Goal: Information Seeking & Learning: Stay updated

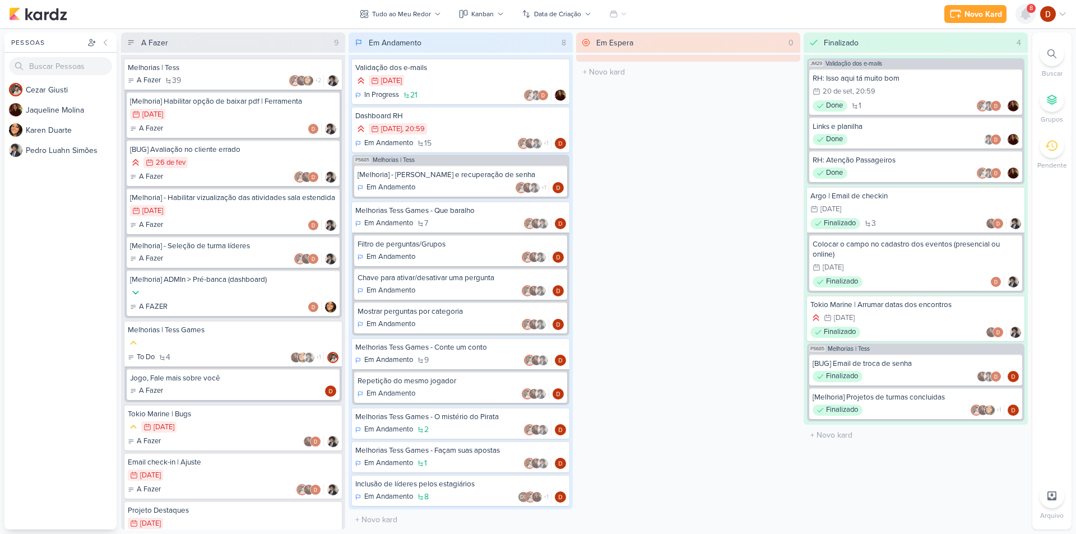
click at [1020, 19] on icon at bounding box center [1025, 13] width 13 height 13
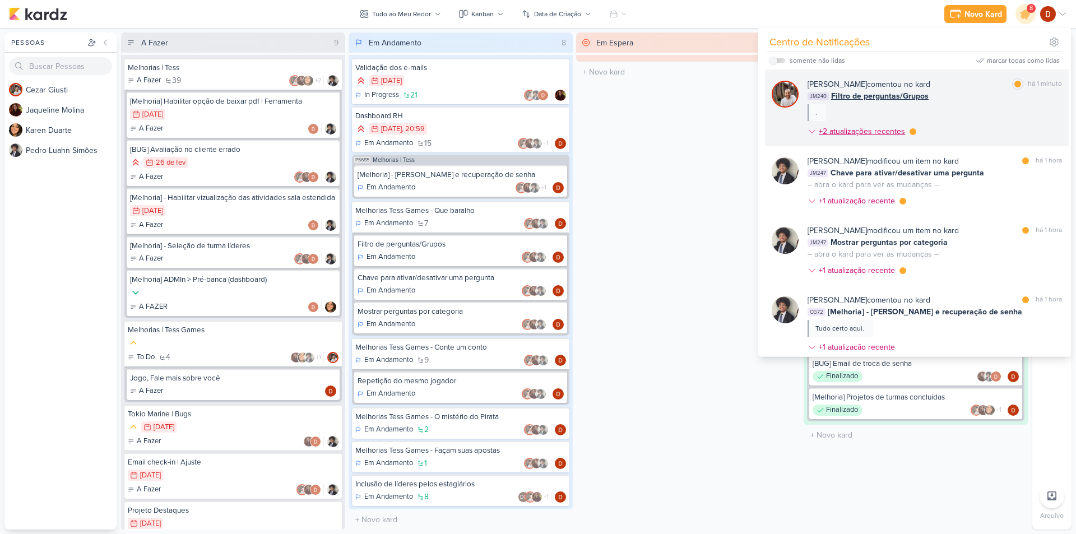
click at [853, 132] on div "+2 atualizações recentes" at bounding box center [863, 132] width 89 height 12
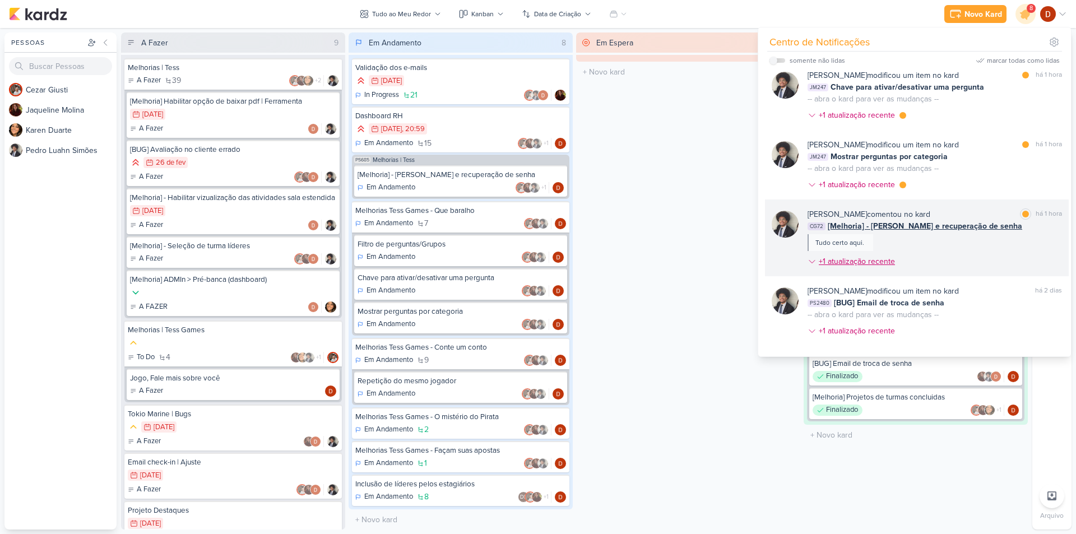
scroll to position [280, 0]
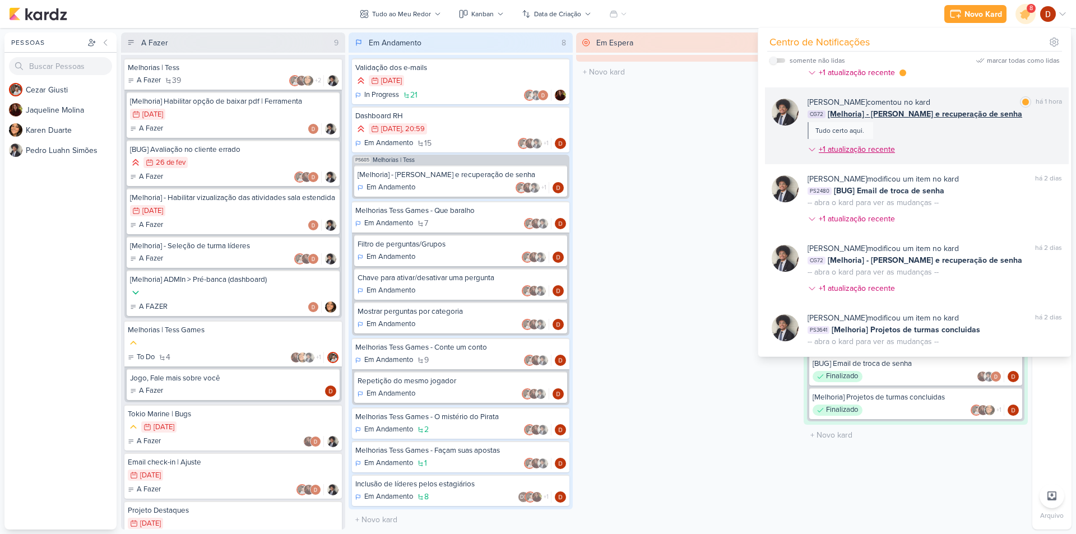
click at [872, 151] on div "+1 atualização recente" at bounding box center [858, 149] width 78 height 12
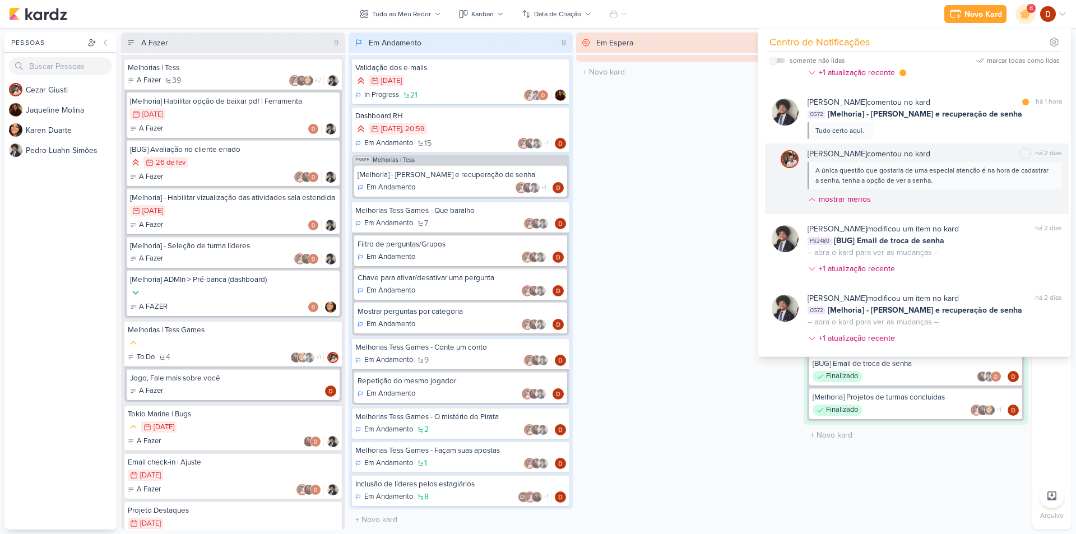
click at [874, 183] on div "A única questão que gostaria de uma especial atenção é na hora de cadastrar a s…" at bounding box center [934, 175] width 238 height 20
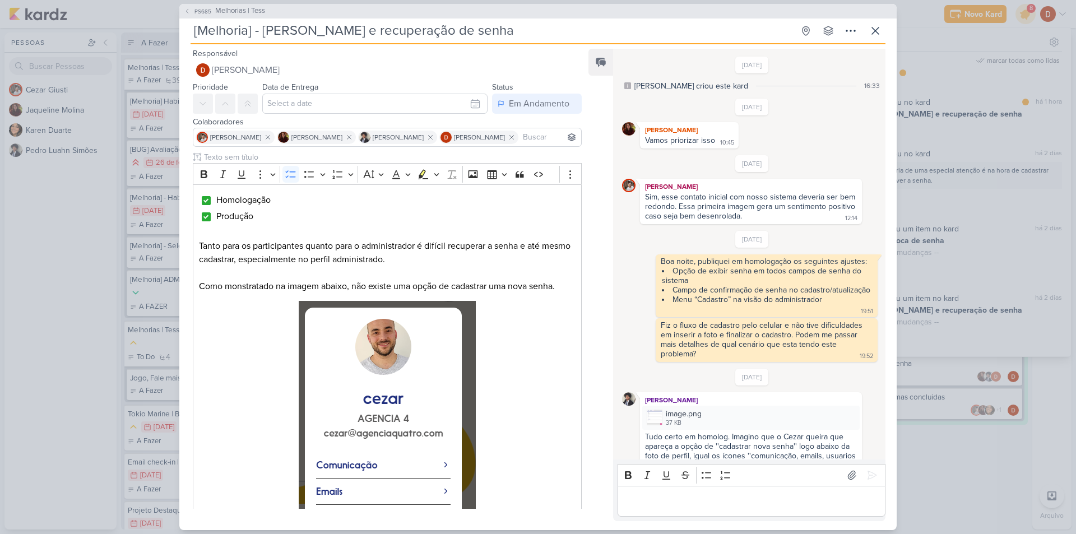
scroll to position [717, 0]
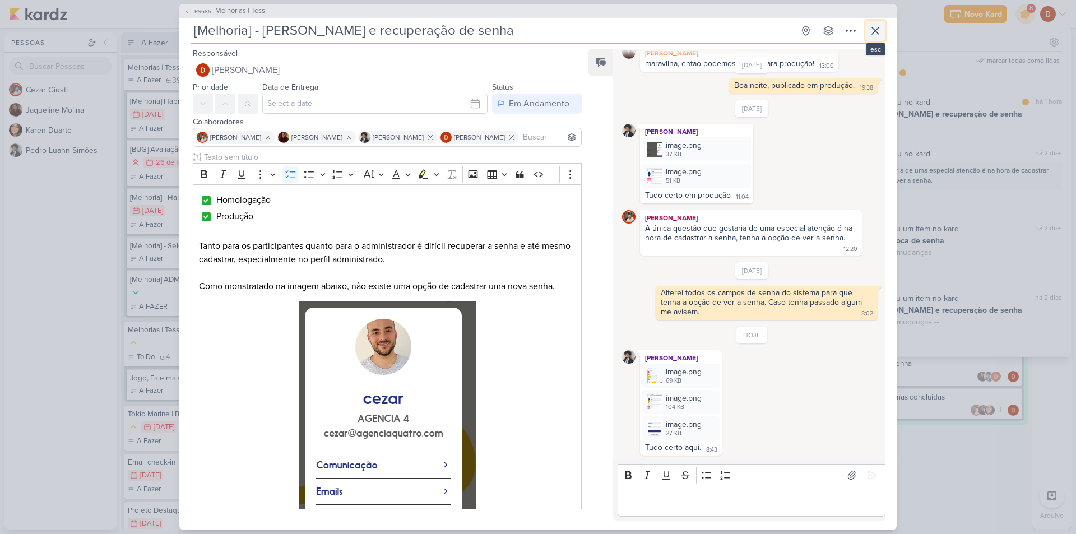
click at [872, 32] on icon at bounding box center [875, 30] width 13 height 13
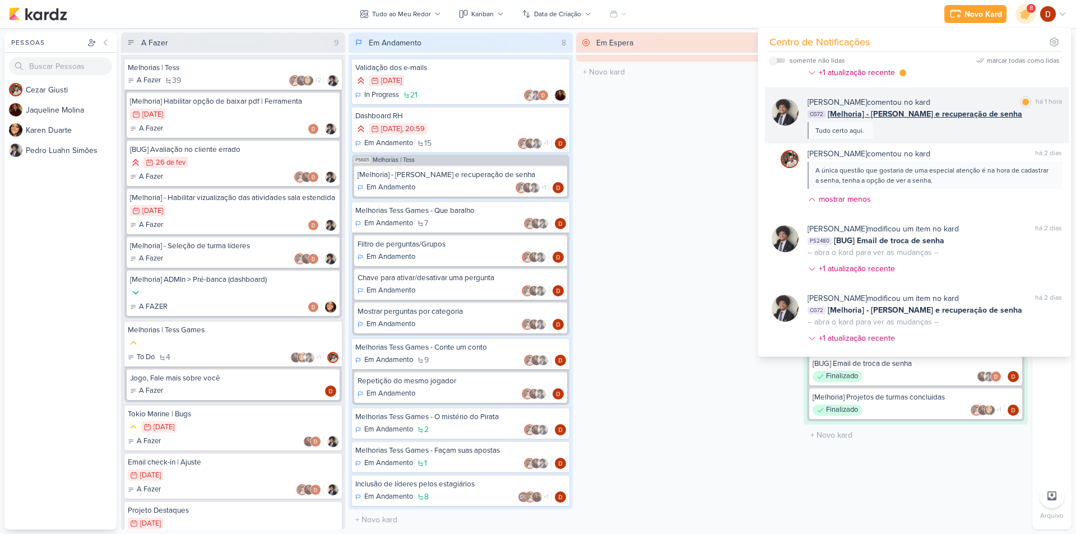
click at [910, 134] on div "[PERSON_NAME] comentou no kard marcar como lida há 1 hora CG72 [Melhoria] - [PE…" at bounding box center [934, 117] width 254 height 43
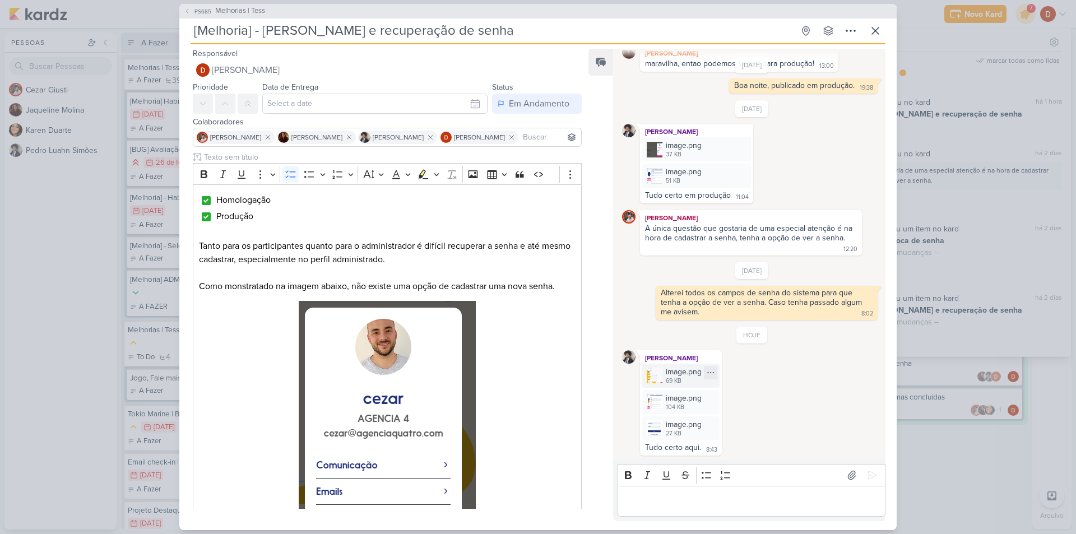
click at [660, 377] on img at bounding box center [655, 376] width 16 height 16
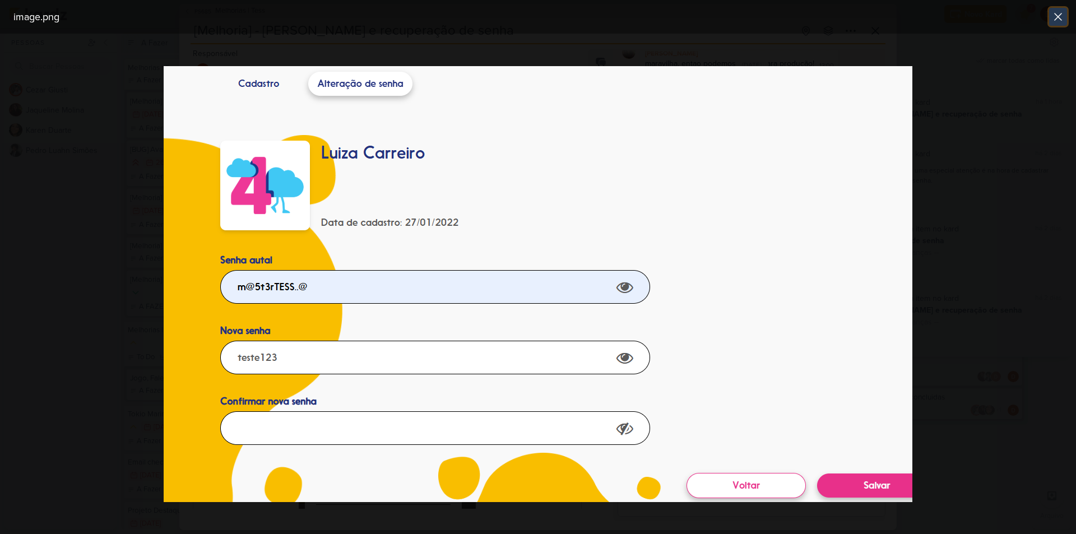
click at [1060, 14] on icon at bounding box center [1058, 16] width 7 height 7
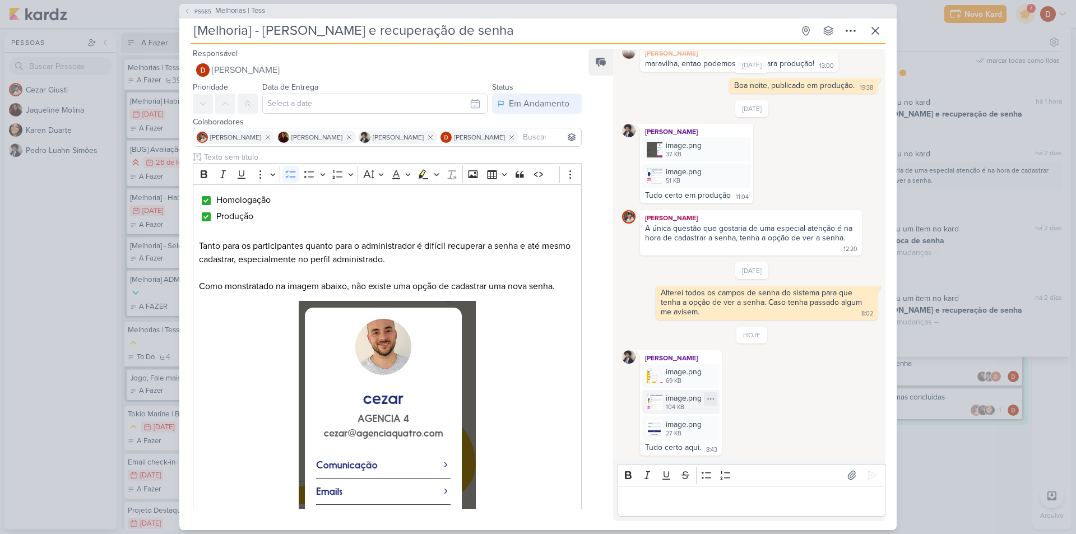
click at [658, 401] on img at bounding box center [655, 402] width 16 height 16
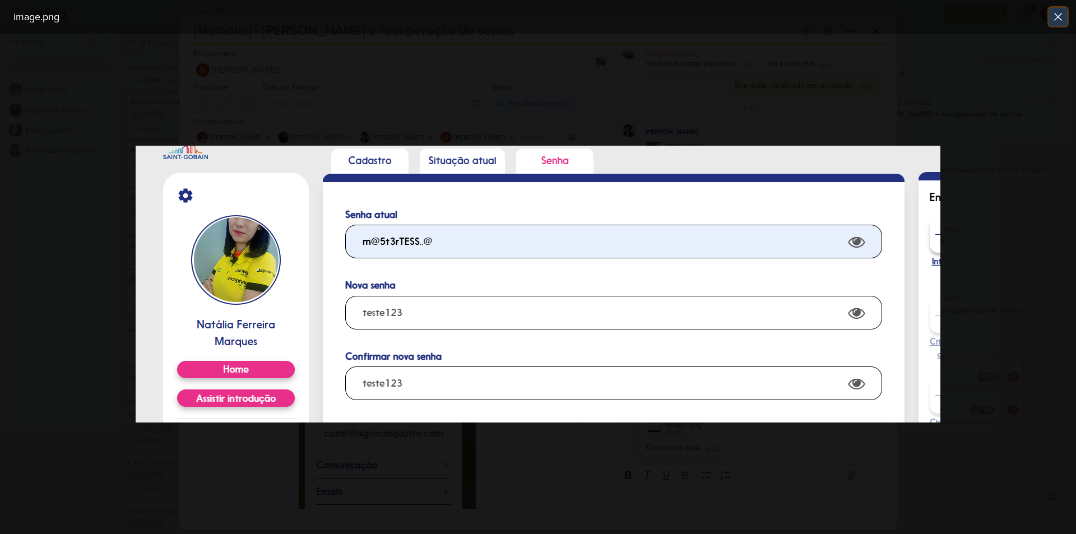
click at [1059, 16] on icon at bounding box center [1058, 16] width 7 height 7
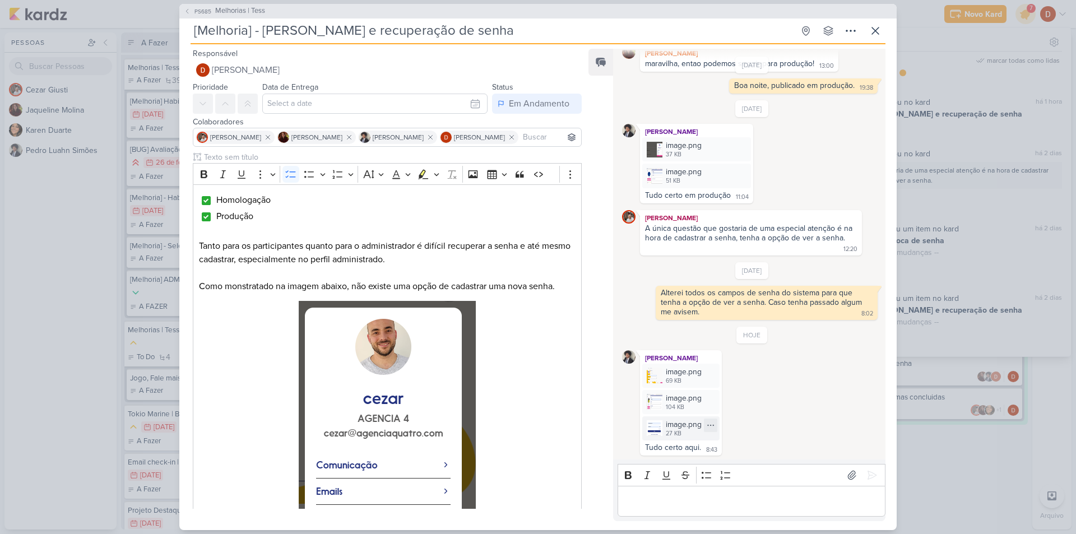
click at [658, 426] on img at bounding box center [655, 428] width 16 height 16
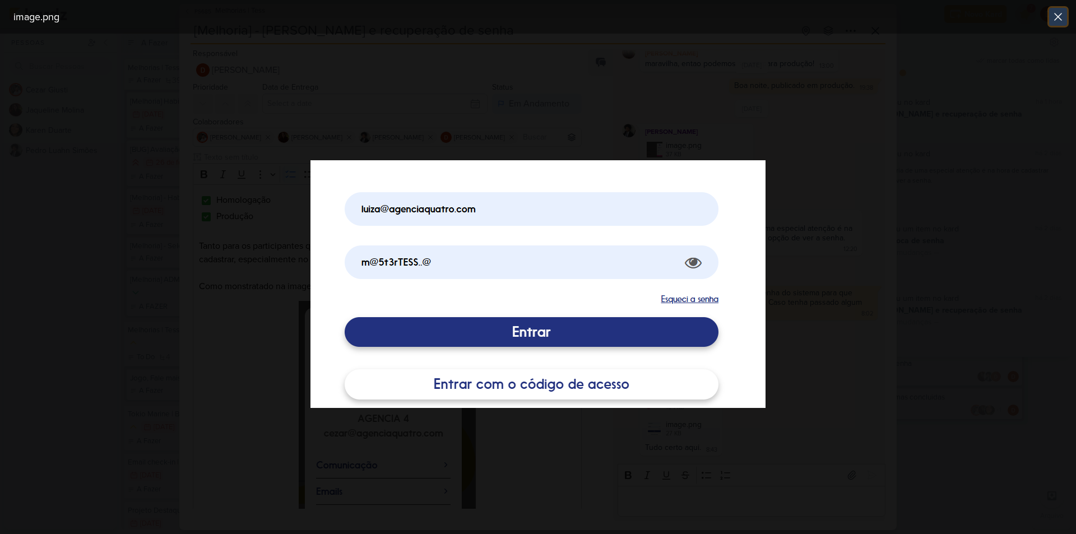
click at [1055, 21] on icon at bounding box center [1057, 16] width 13 height 13
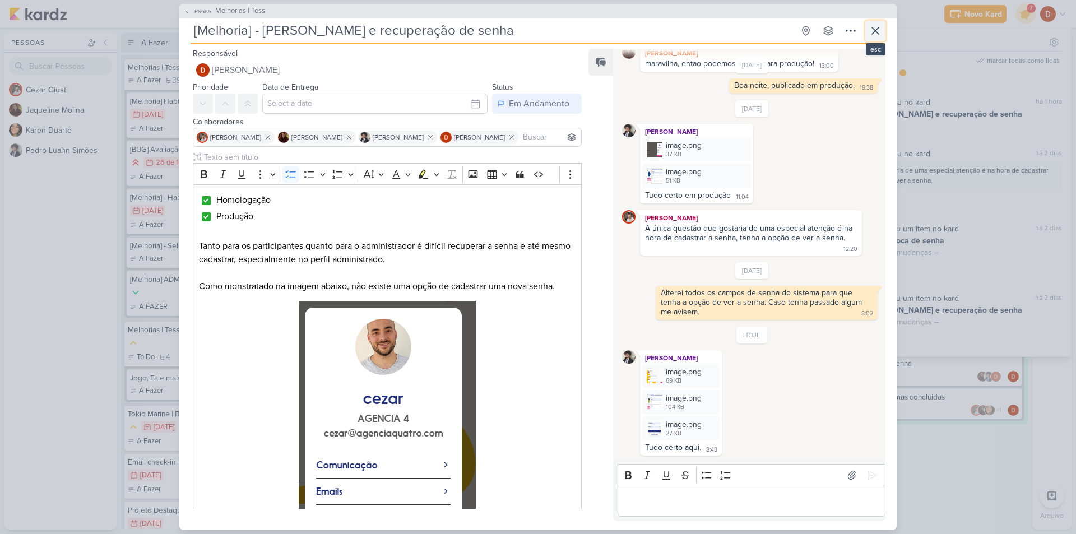
click at [874, 34] on icon at bounding box center [875, 30] width 13 height 13
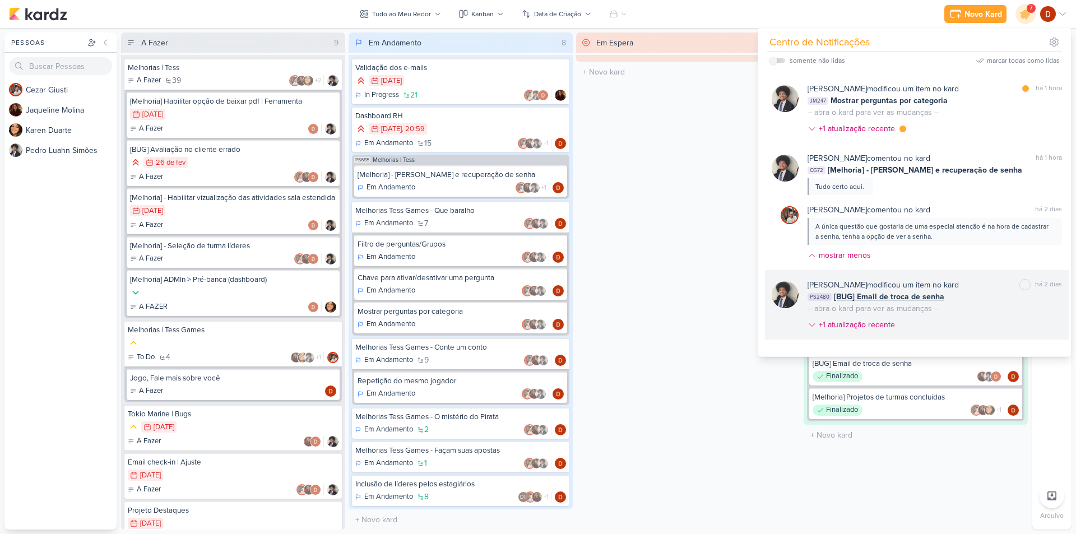
scroll to position [168, 0]
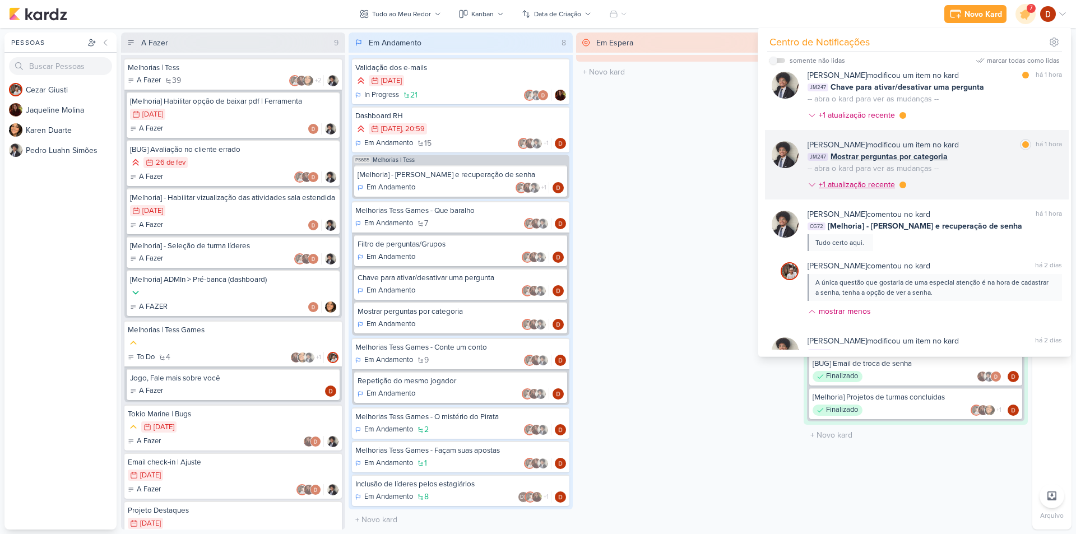
click at [870, 184] on div "+1 atualização recente" at bounding box center [858, 185] width 78 height 12
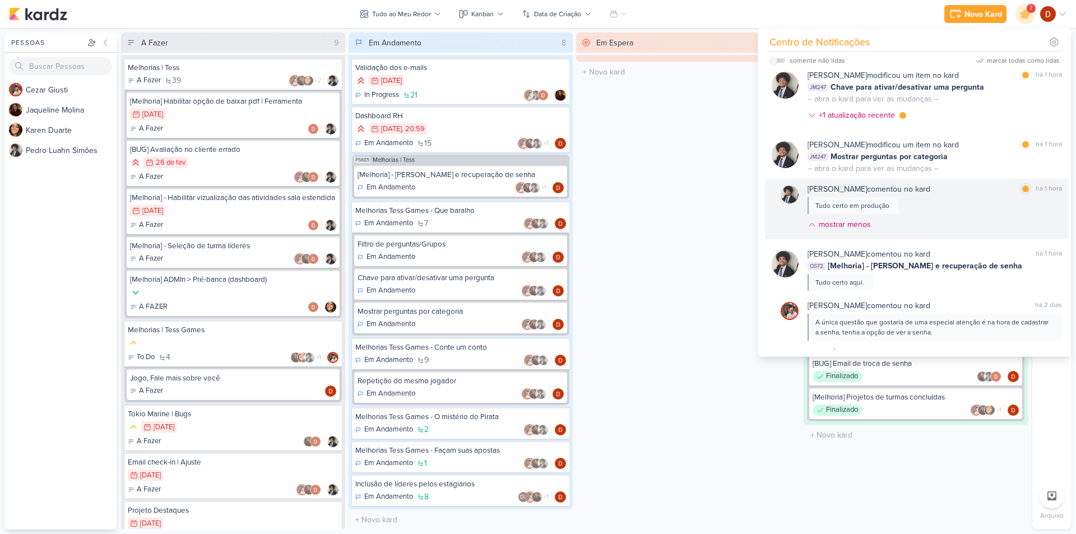
click at [930, 196] on div "[PERSON_NAME] comentou no kard marcar como lida há 1 hora Tudo certo em produçã…" at bounding box center [934, 209] width 254 height 52
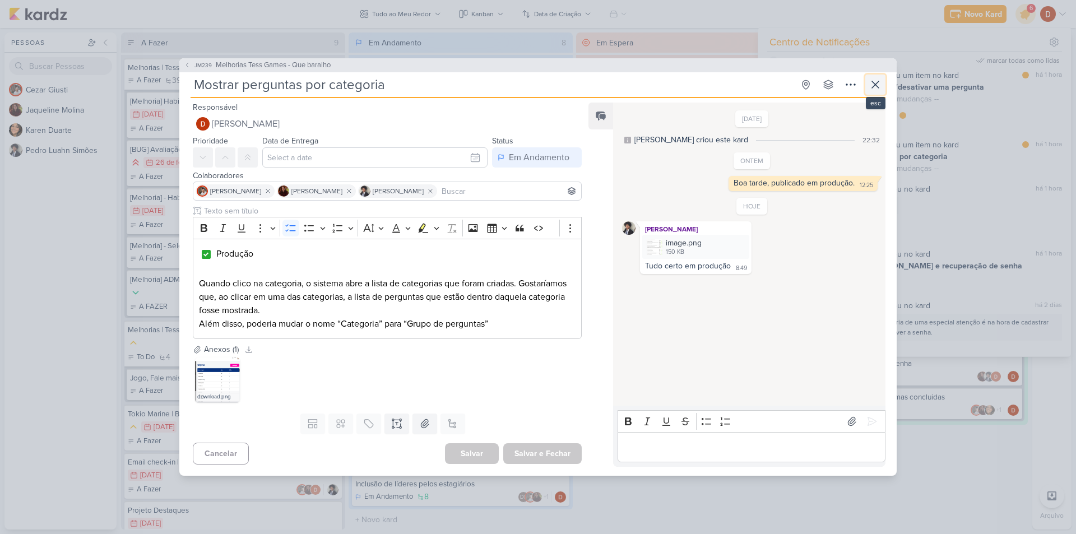
click at [876, 91] on icon at bounding box center [875, 84] width 13 height 13
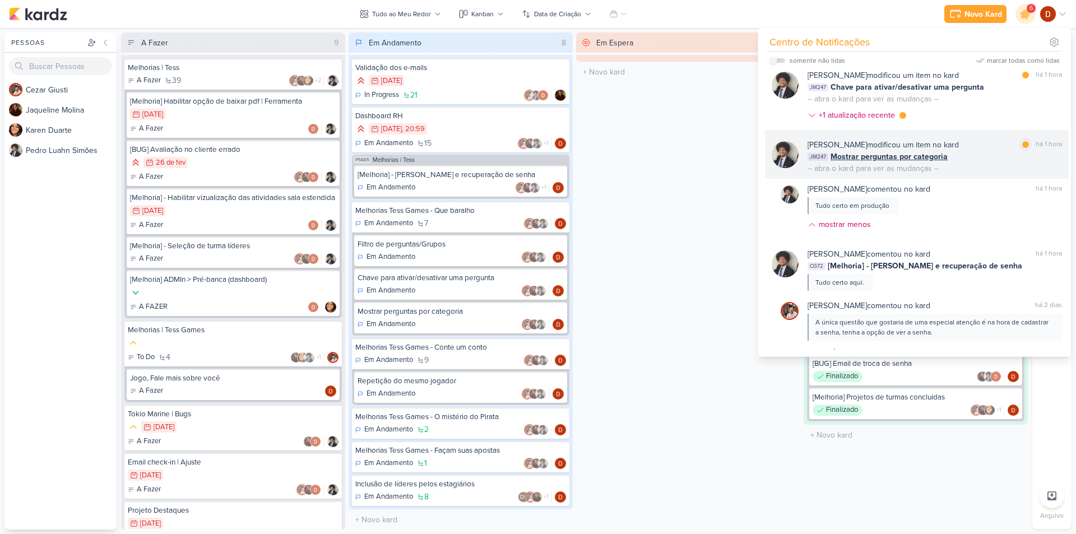
click at [984, 164] on div "[PERSON_NAME] modificou um item no kard marcar como lida há 1 hora JM247 Mostra…" at bounding box center [934, 156] width 254 height 35
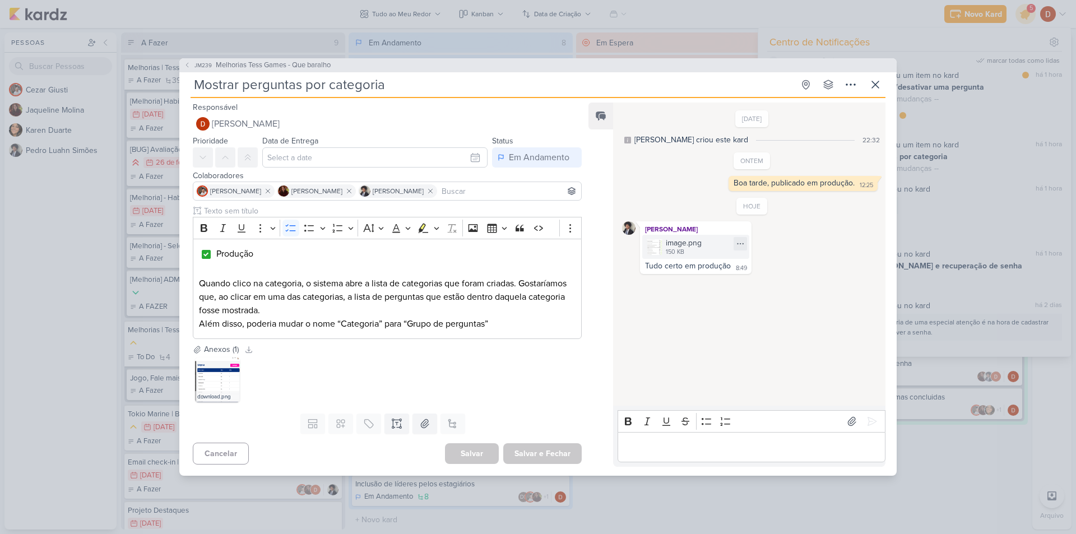
click at [679, 254] on div "150 KB" at bounding box center [684, 252] width 36 height 9
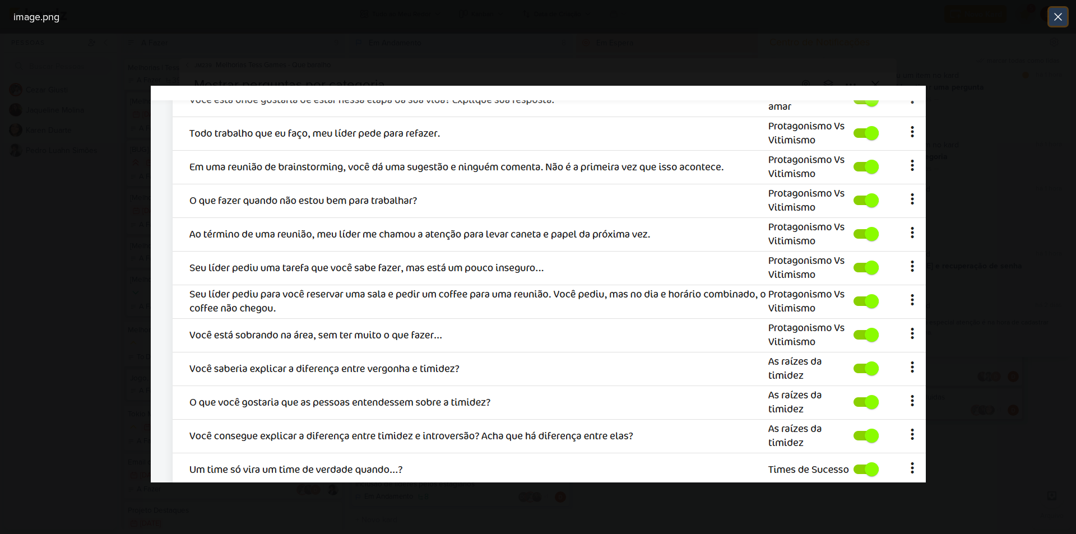
click at [1057, 16] on icon at bounding box center [1058, 16] width 7 height 7
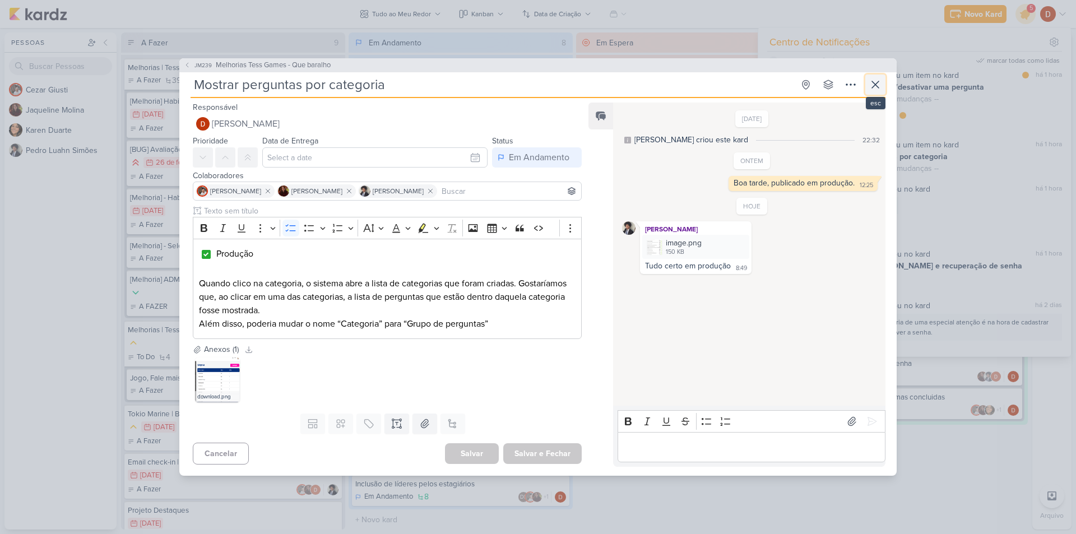
click at [877, 83] on icon at bounding box center [875, 84] width 7 height 7
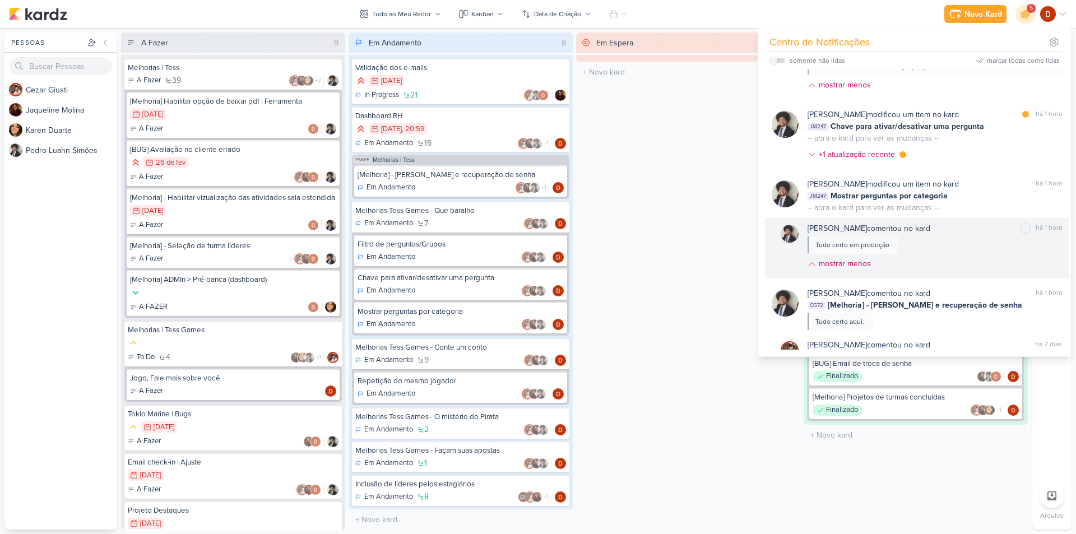
scroll to position [56, 0]
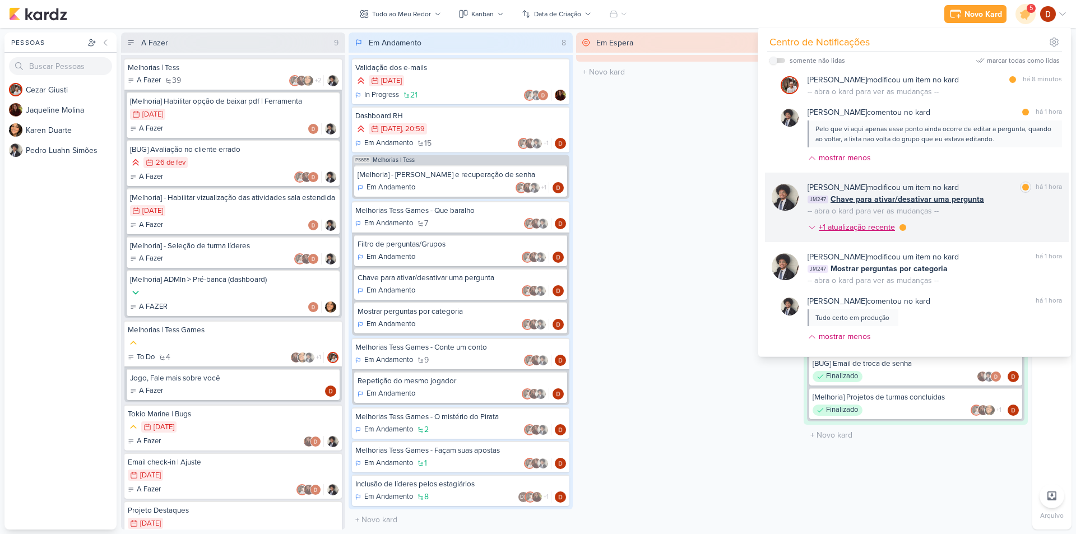
click at [876, 230] on div "+1 atualização recente" at bounding box center [858, 227] width 78 height 12
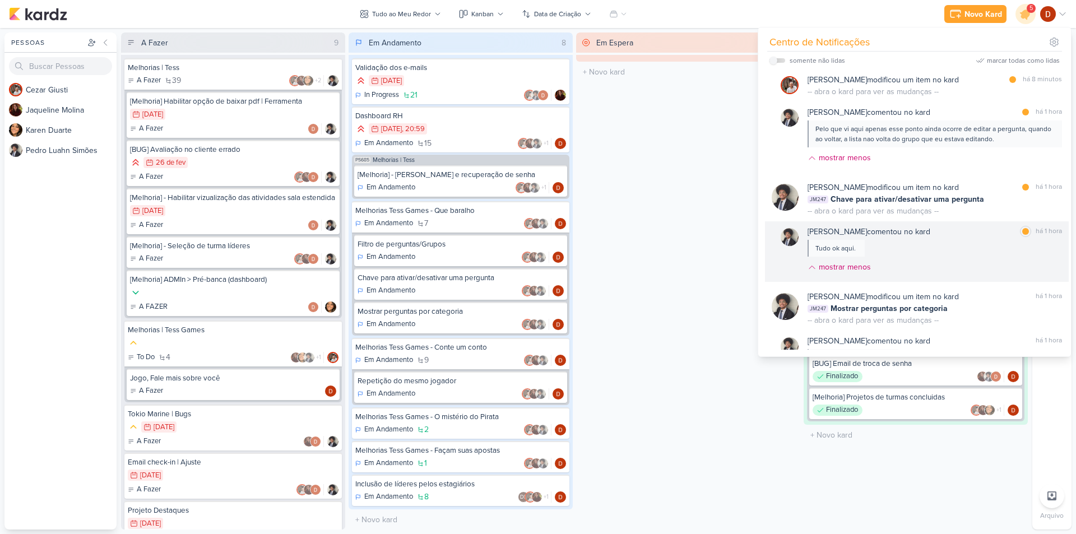
click at [925, 249] on div "[PERSON_NAME] comentou no kard marcar como lida há 1 hora Tudo ok aqui. mostrar…" at bounding box center [934, 252] width 254 height 52
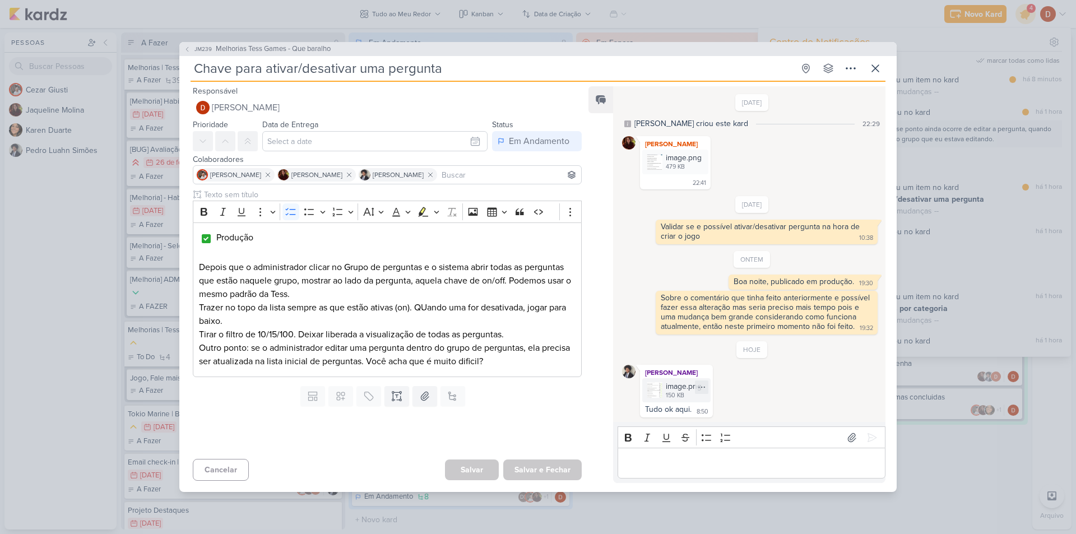
click at [651, 398] on img at bounding box center [655, 390] width 16 height 16
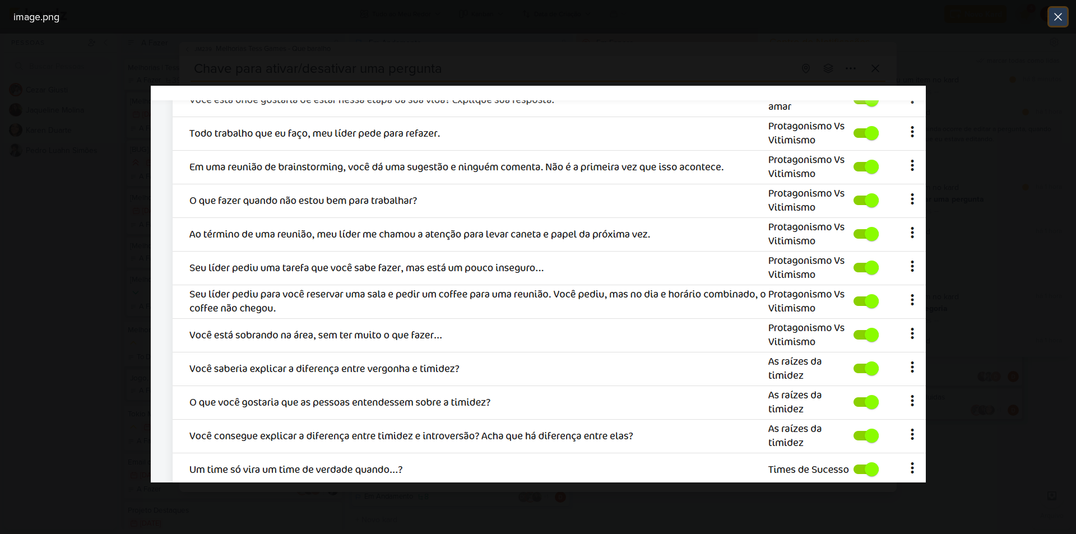
click at [1060, 24] on button at bounding box center [1058, 17] width 18 height 18
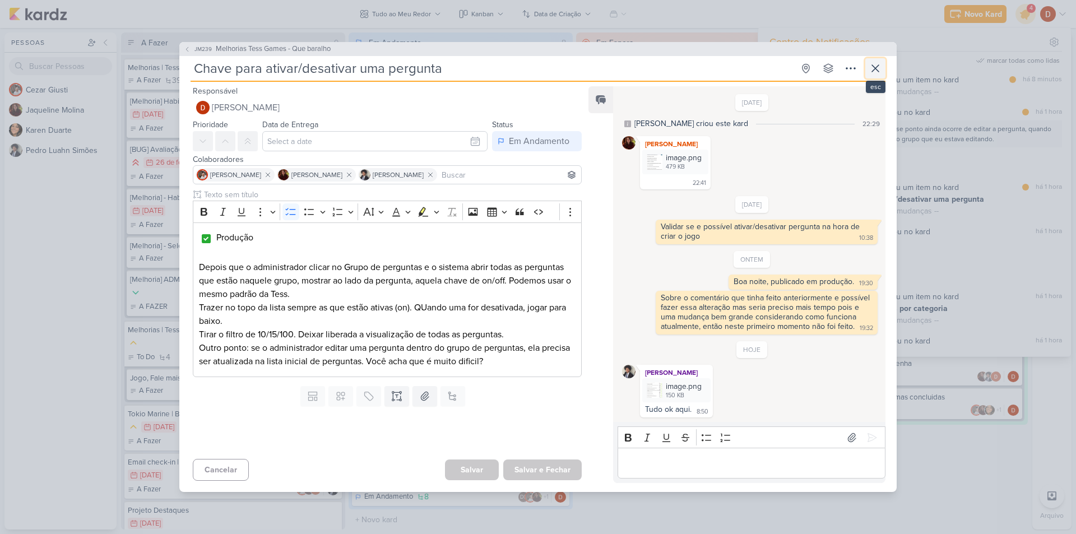
click at [876, 68] on icon at bounding box center [875, 68] width 13 height 13
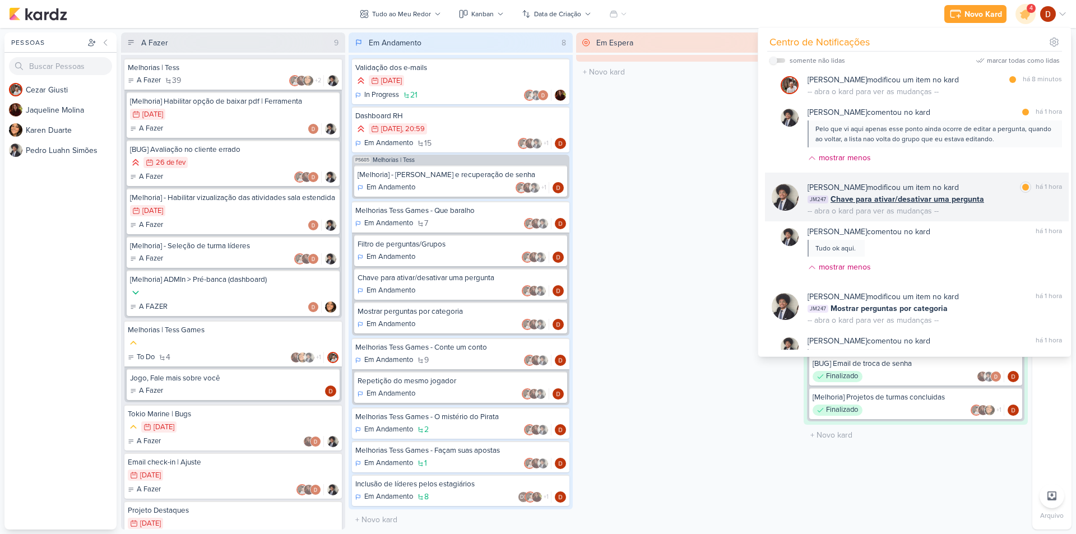
click at [939, 211] on div "[PERSON_NAME] modificou um item no kard marcar como lida há 1 hora JM247 Chave …" at bounding box center [934, 199] width 254 height 35
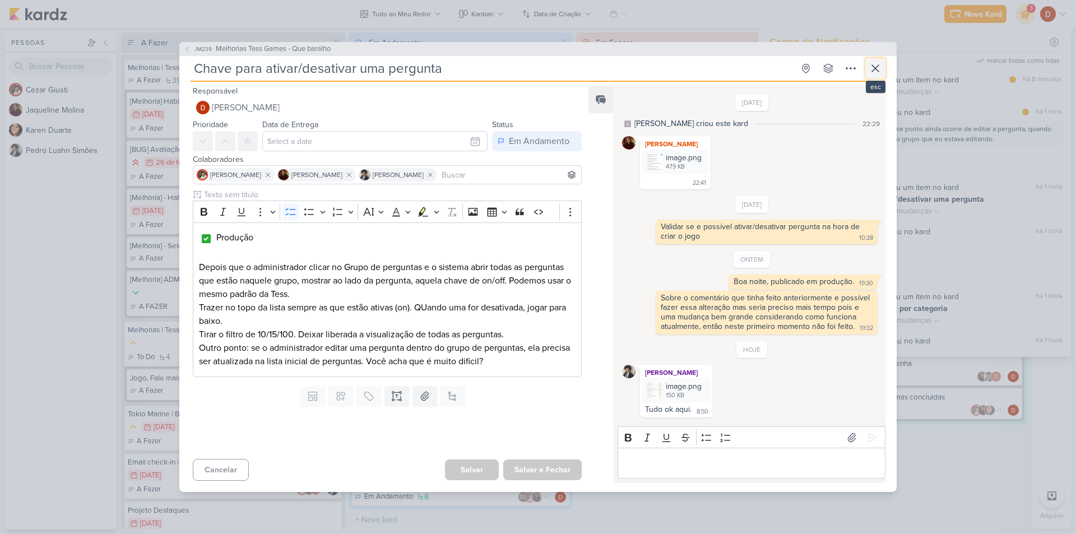
click at [884, 63] on button at bounding box center [875, 68] width 20 height 20
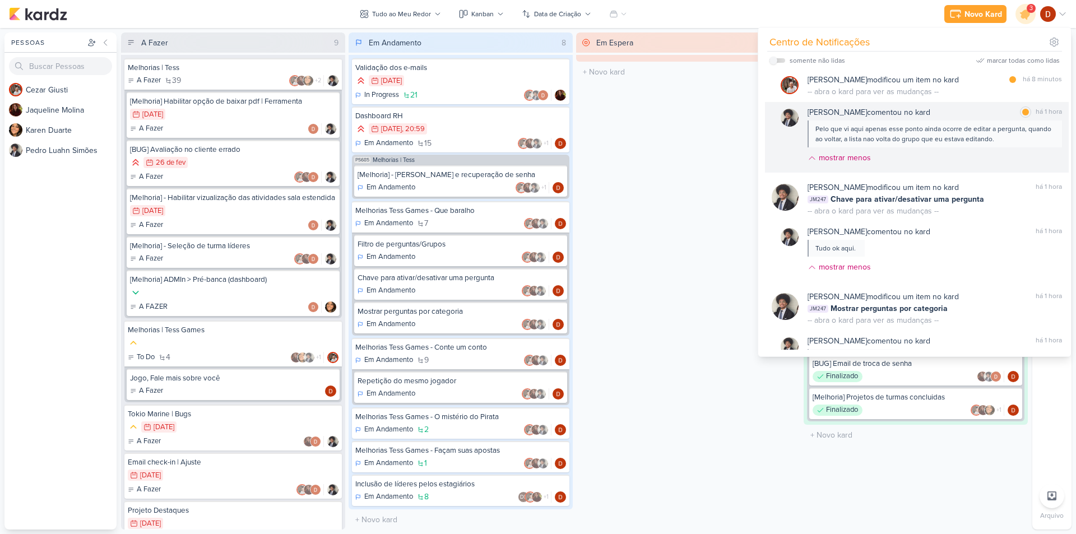
click at [862, 140] on div "Pelo que vi aqui apenas esse ponto ainda ocorre de editar a pergunta, quando ao…" at bounding box center [934, 134] width 238 height 20
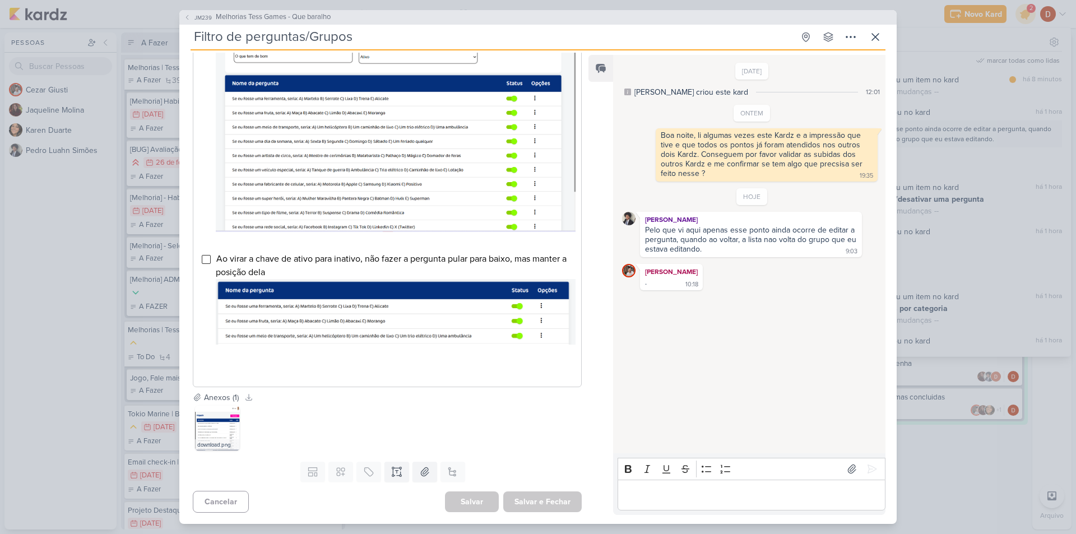
scroll to position [559, 0]
drag, startPoint x: 712, startPoint y: 237, endPoint x: 746, endPoint y: 258, distance: 40.3
click at [746, 258] on div "HOJE [PERSON_NAME] Pelo que vi aqui apenas esse ponto ainda ocorre de editar a …" at bounding box center [752, 239] width 260 height 102
click at [755, 242] on div "Pelo que vi aqui apenas esse ponto ainda ocorre de editar a pergunta, quando ao…" at bounding box center [751, 239] width 213 height 29
drag, startPoint x: 755, startPoint y: 242, endPoint x: 754, endPoint y: 228, distance: 14.6
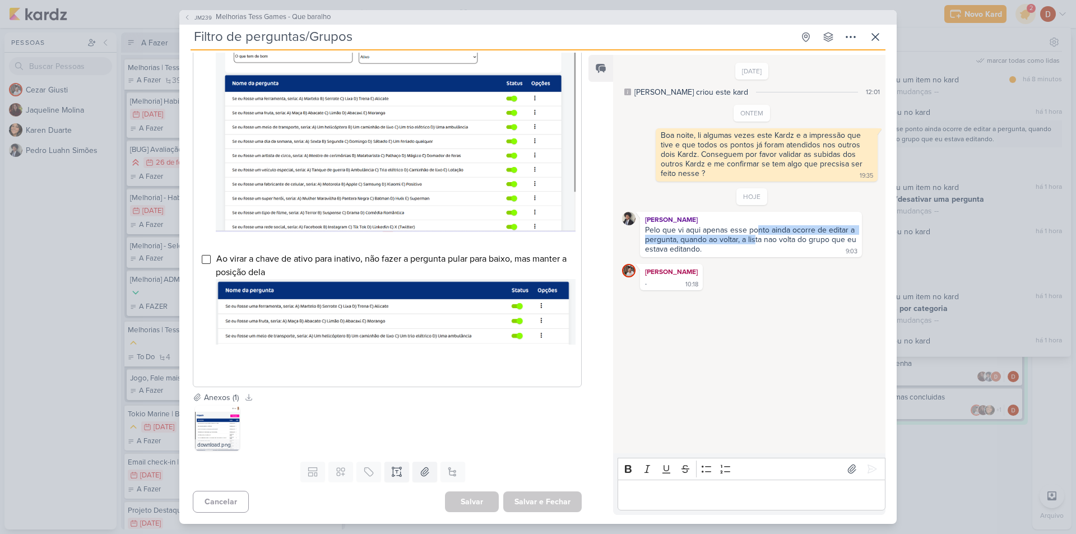
click at [754, 228] on div "Pelo que vi aqui apenas esse ponto ainda ocorre de editar a pergunta, quando ao…" at bounding box center [751, 239] width 213 height 29
drag, startPoint x: 741, startPoint y: 249, endPoint x: 744, endPoint y: 232, distance: 17.0
click at [744, 232] on div "Pelo que vi aqui apenas esse ponto ainda ocorre de editar a pergunta, quando ao…" at bounding box center [750, 240] width 217 height 30
click at [744, 232] on div "Pelo que vi aqui apenas esse ponto ainda ocorre de editar a pergunta, quando ao…" at bounding box center [751, 239] width 213 height 29
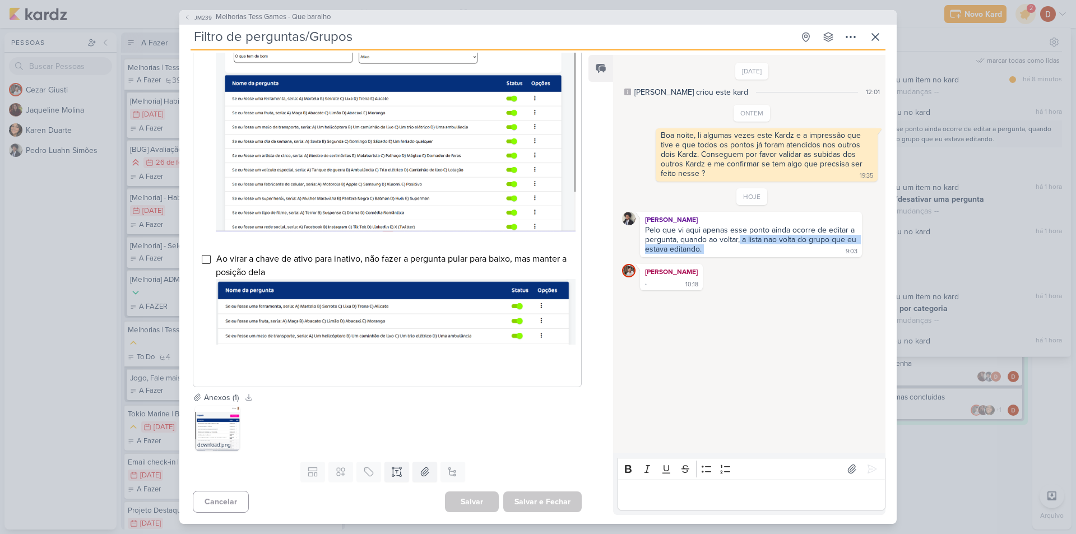
drag, startPoint x: 736, startPoint y: 249, endPoint x: 739, endPoint y: 234, distance: 15.5
click at [739, 234] on div "Pelo que vi aqui apenas esse ponto ainda ocorre de editar a pergunta, quando ao…" at bounding box center [750, 240] width 217 height 30
click at [739, 234] on div "Pelo que vi aqui apenas esse ponto ainda ocorre de editar a pergunta, quando ao…" at bounding box center [751, 239] width 213 height 29
click at [878, 35] on icon at bounding box center [875, 36] width 13 height 13
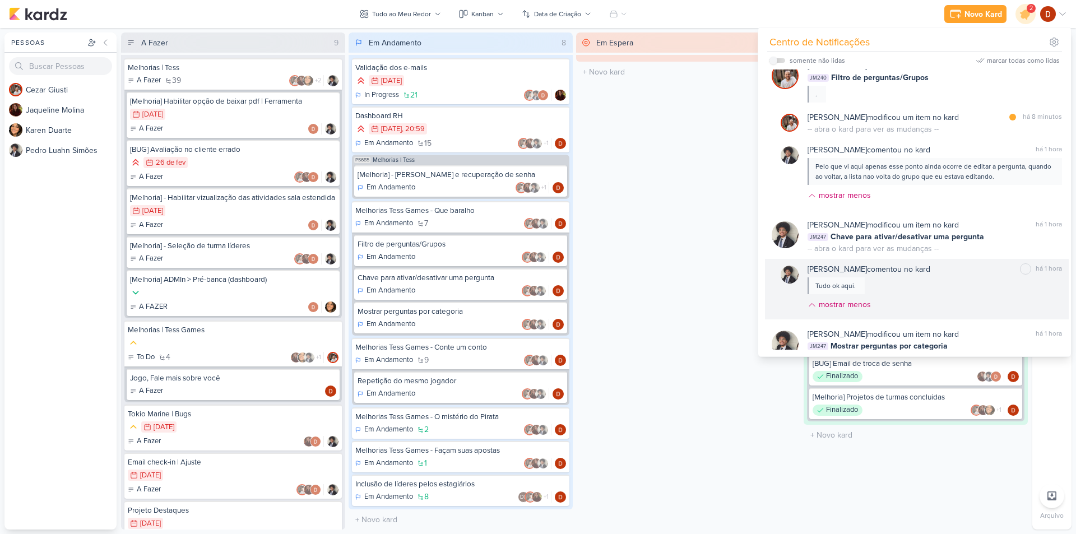
scroll to position [0, 0]
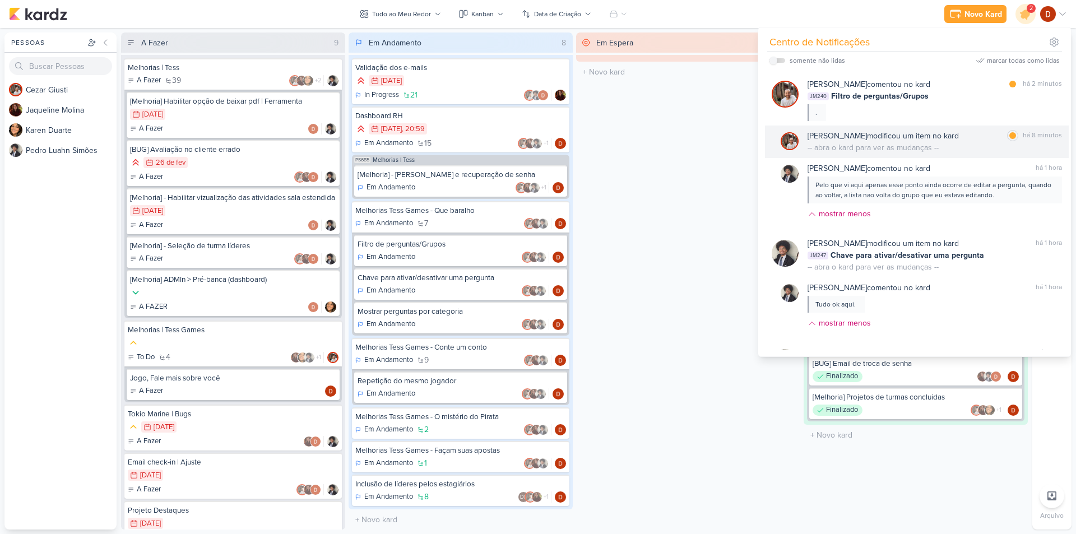
click at [961, 143] on div "[PERSON_NAME] modificou um item no kard marcar como lida há 8 minutos -- abra o…" at bounding box center [934, 142] width 254 height 24
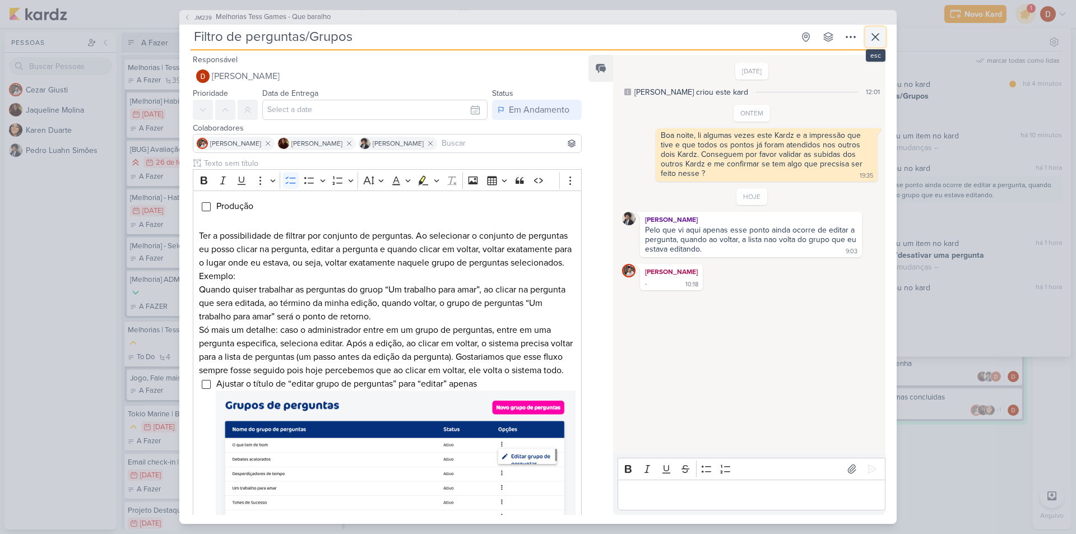
click at [875, 33] on icon at bounding box center [875, 36] width 13 height 13
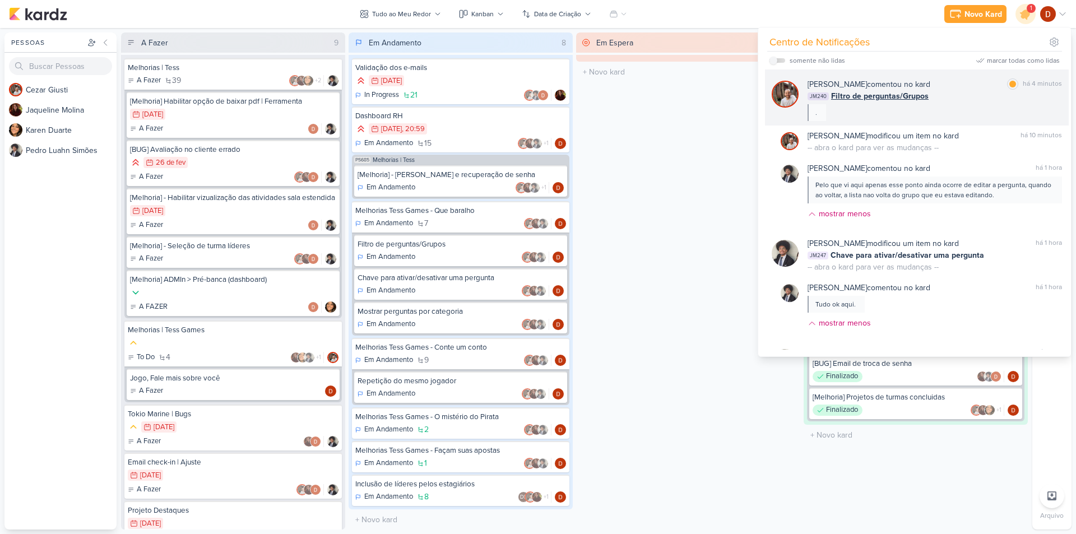
click at [950, 96] on div "JM240 Filtro de perguntas/Grupos" at bounding box center [934, 96] width 254 height 12
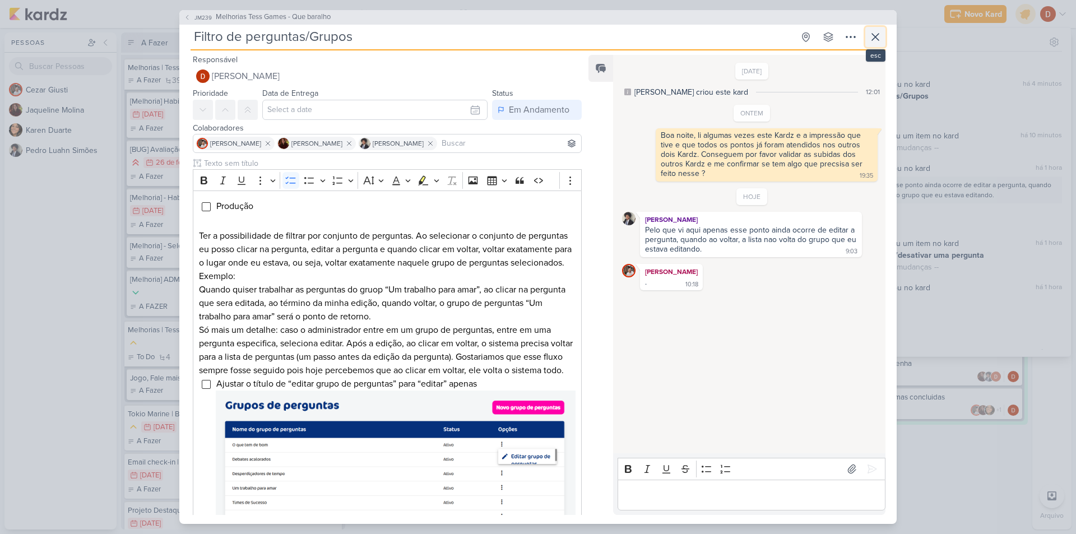
click at [871, 40] on icon at bounding box center [875, 36] width 13 height 13
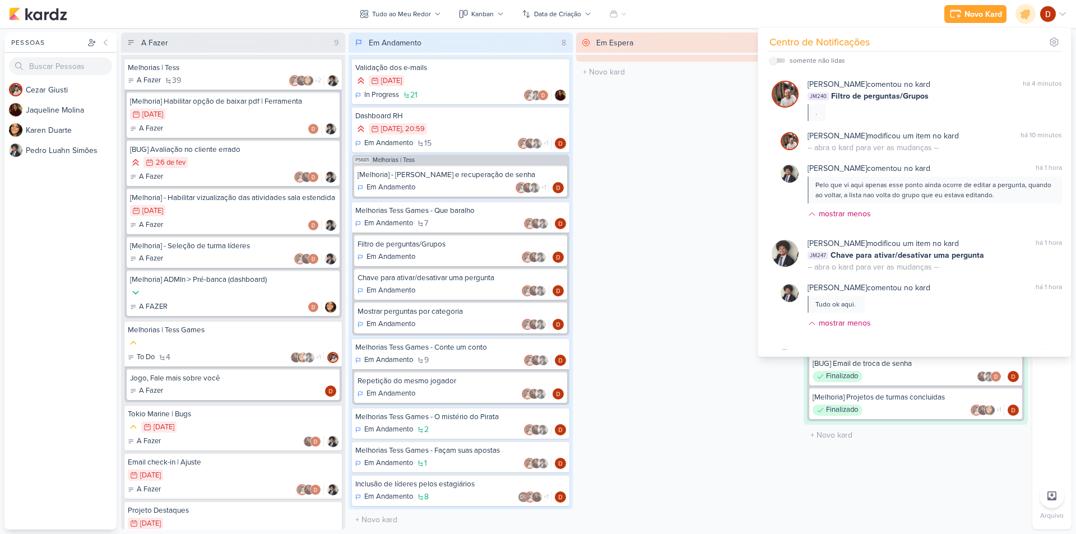
click at [645, 246] on div "Em Espera 0 O título do kard deve ter menos que 100 caracteres" at bounding box center [688, 281] width 224 height 497
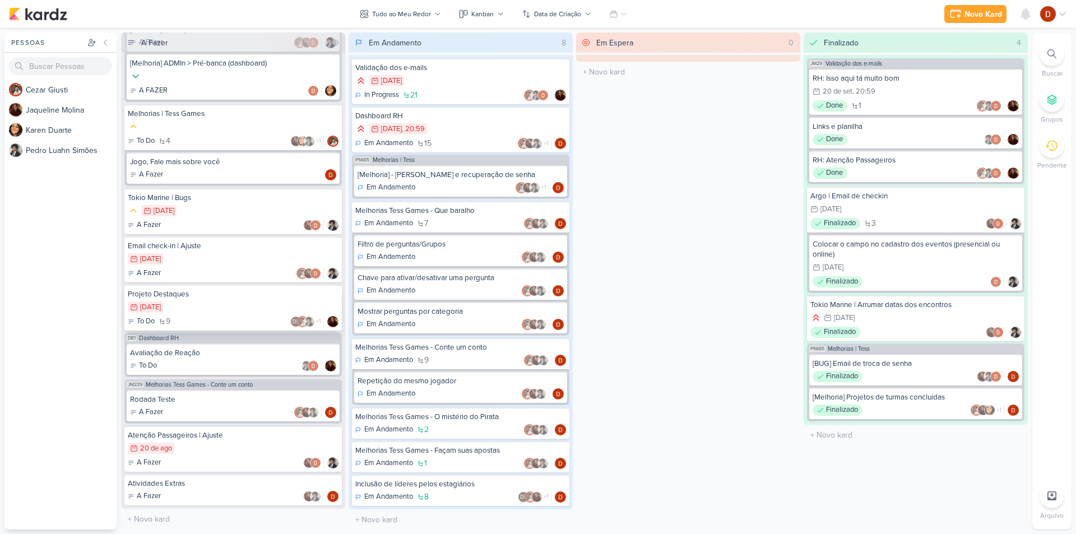
scroll to position [226, 0]
click at [447, 175] on div "[Melhoria] - [PERSON_NAME] e recuperação de senha" at bounding box center [461, 175] width 206 height 10
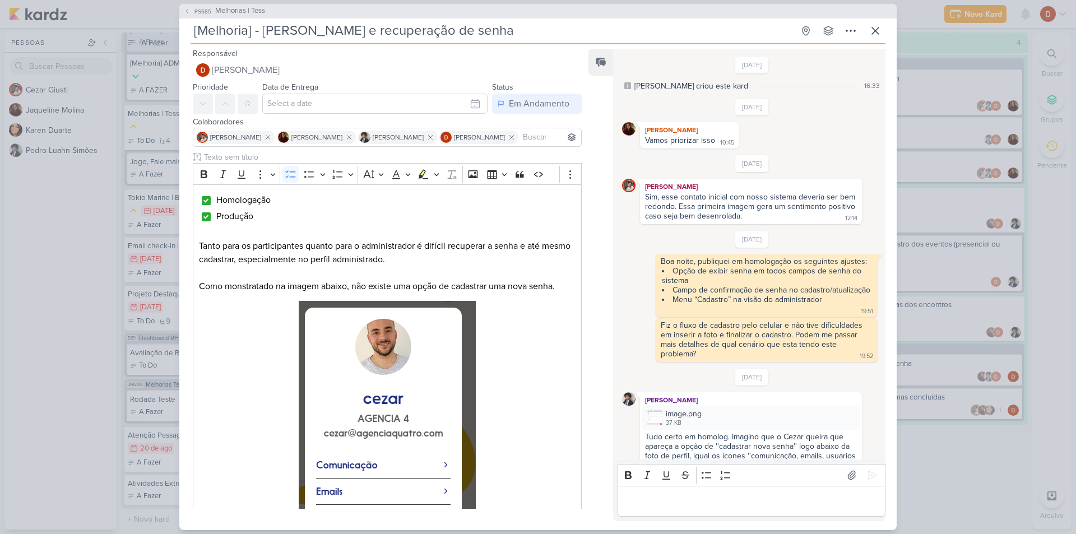
scroll to position [717, 0]
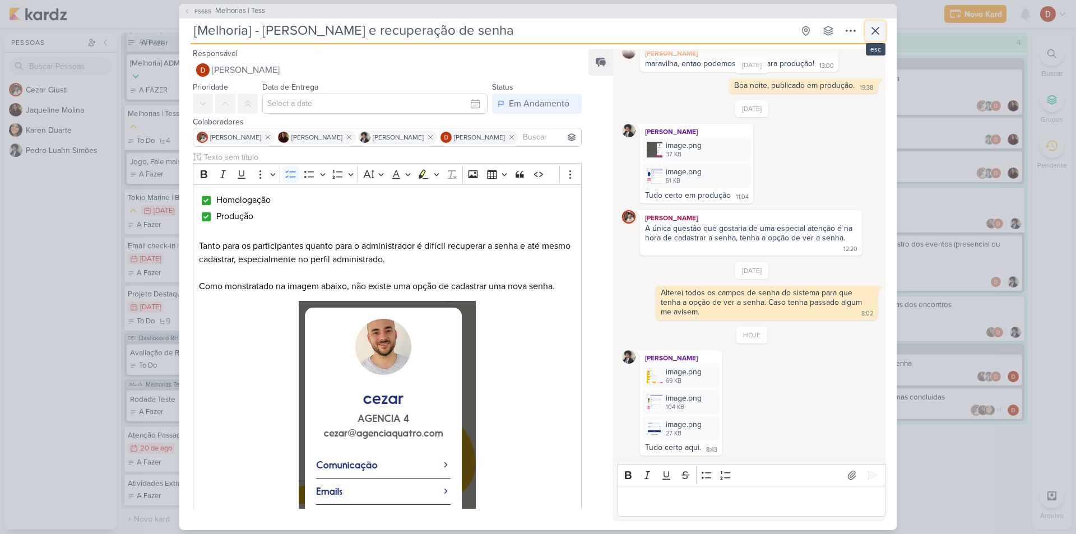
click at [879, 26] on icon at bounding box center [875, 30] width 13 height 13
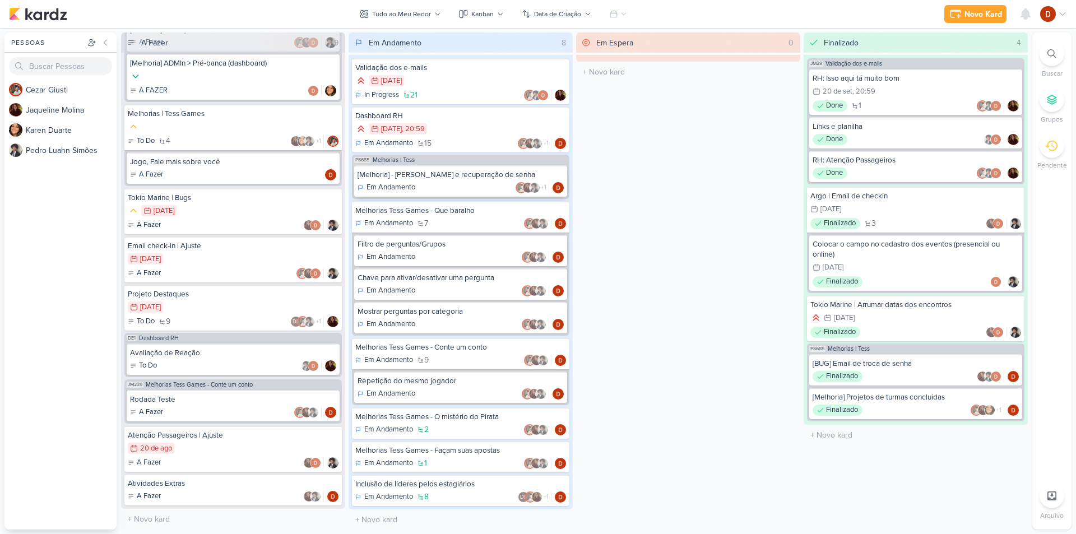
click at [478, 178] on div "[Melhoria] - [PERSON_NAME] e recuperação de senha" at bounding box center [461, 175] width 206 height 10
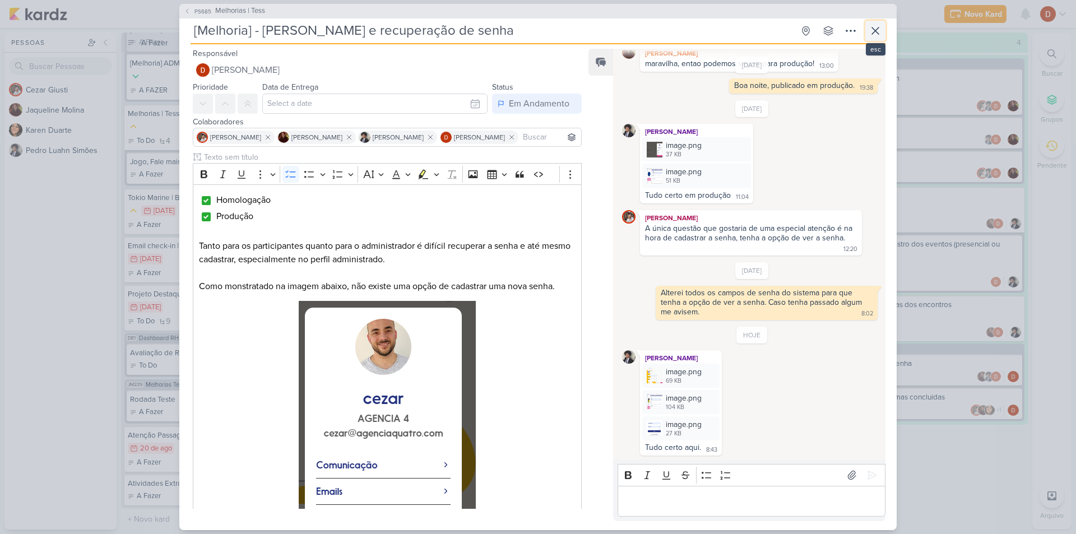
click at [869, 33] on icon at bounding box center [875, 30] width 13 height 13
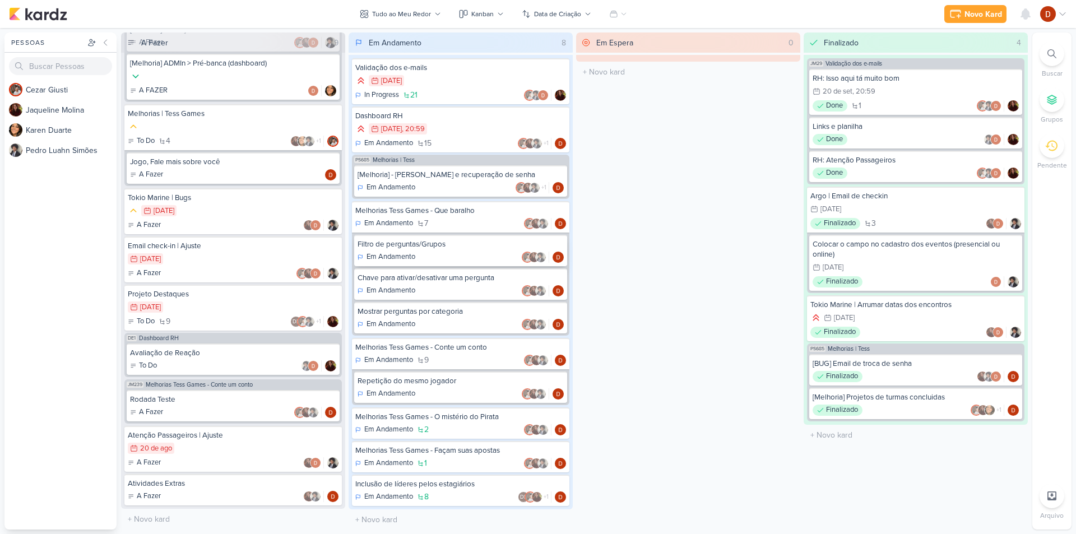
click at [466, 249] on div "Filtro de perguntas/Grupos Em Andamento" at bounding box center [460, 250] width 213 height 31
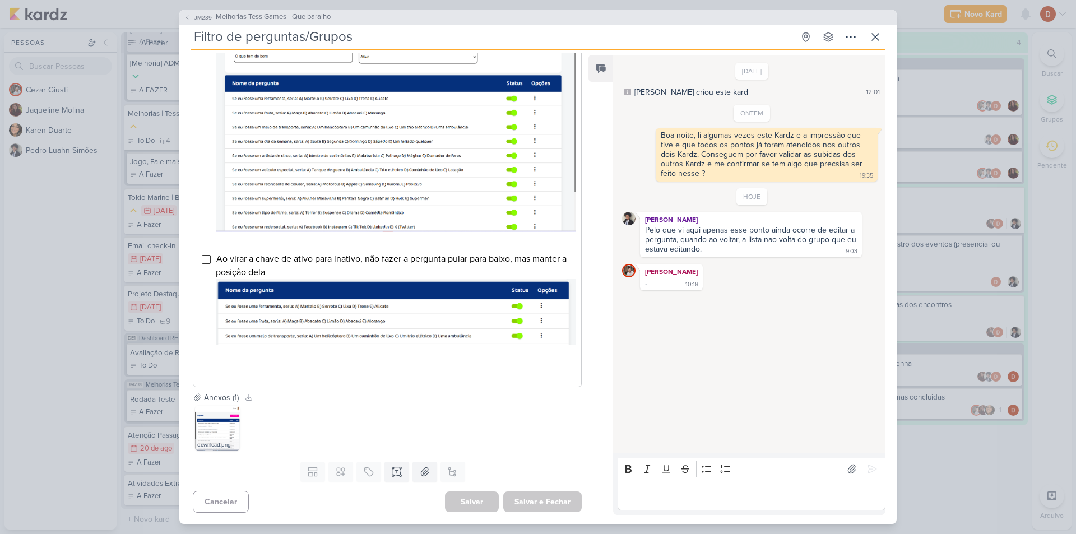
scroll to position [559, 0]
click at [872, 45] on button at bounding box center [875, 37] width 20 height 20
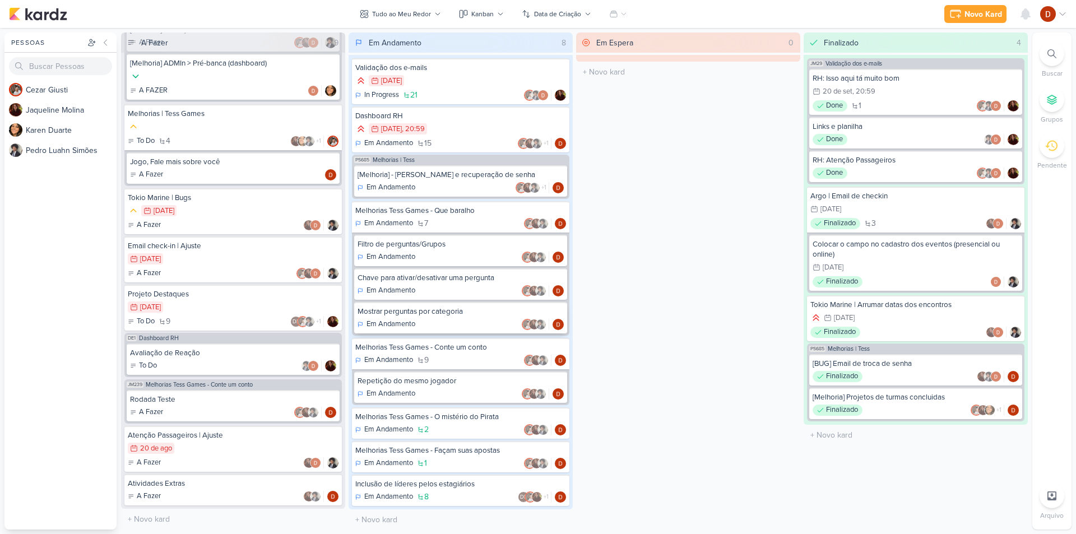
click at [445, 319] on div "Em Andamento" at bounding box center [461, 324] width 206 height 11
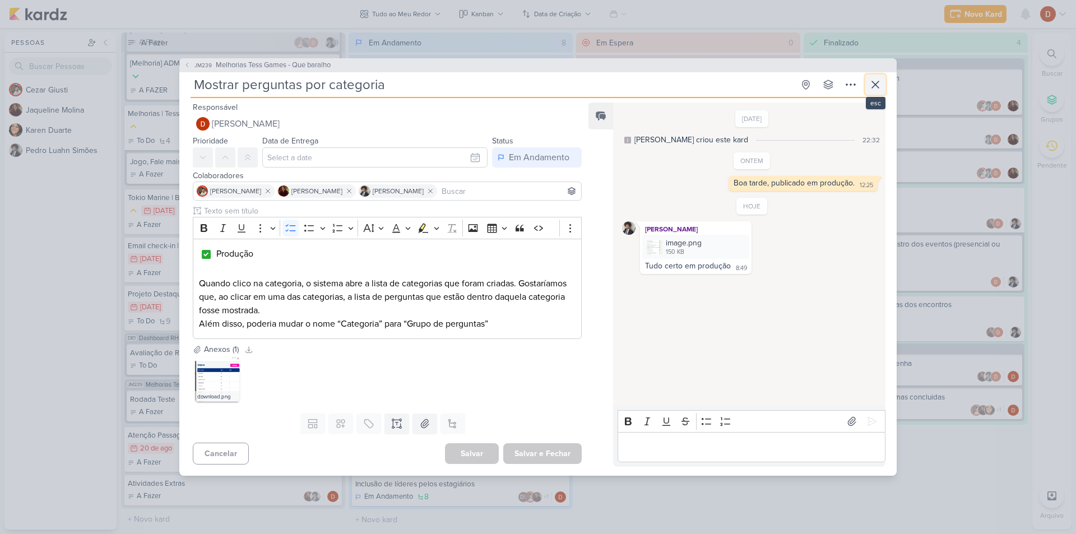
click at [877, 83] on icon at bounding box center [875, 84] width 7 height 7
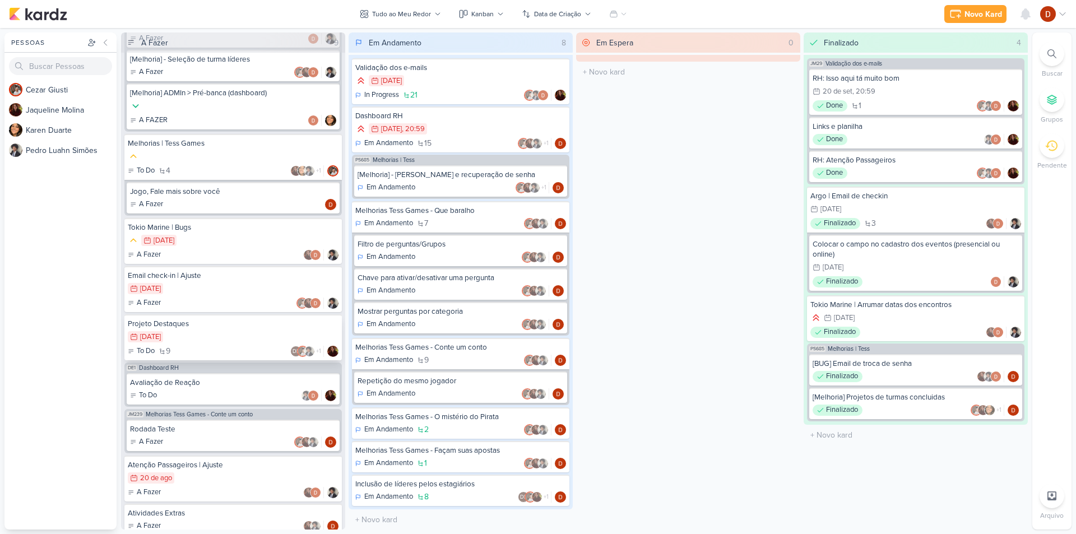
scroll to position [170, 0]
